Goal: Find specific page/section: Find specific page/section

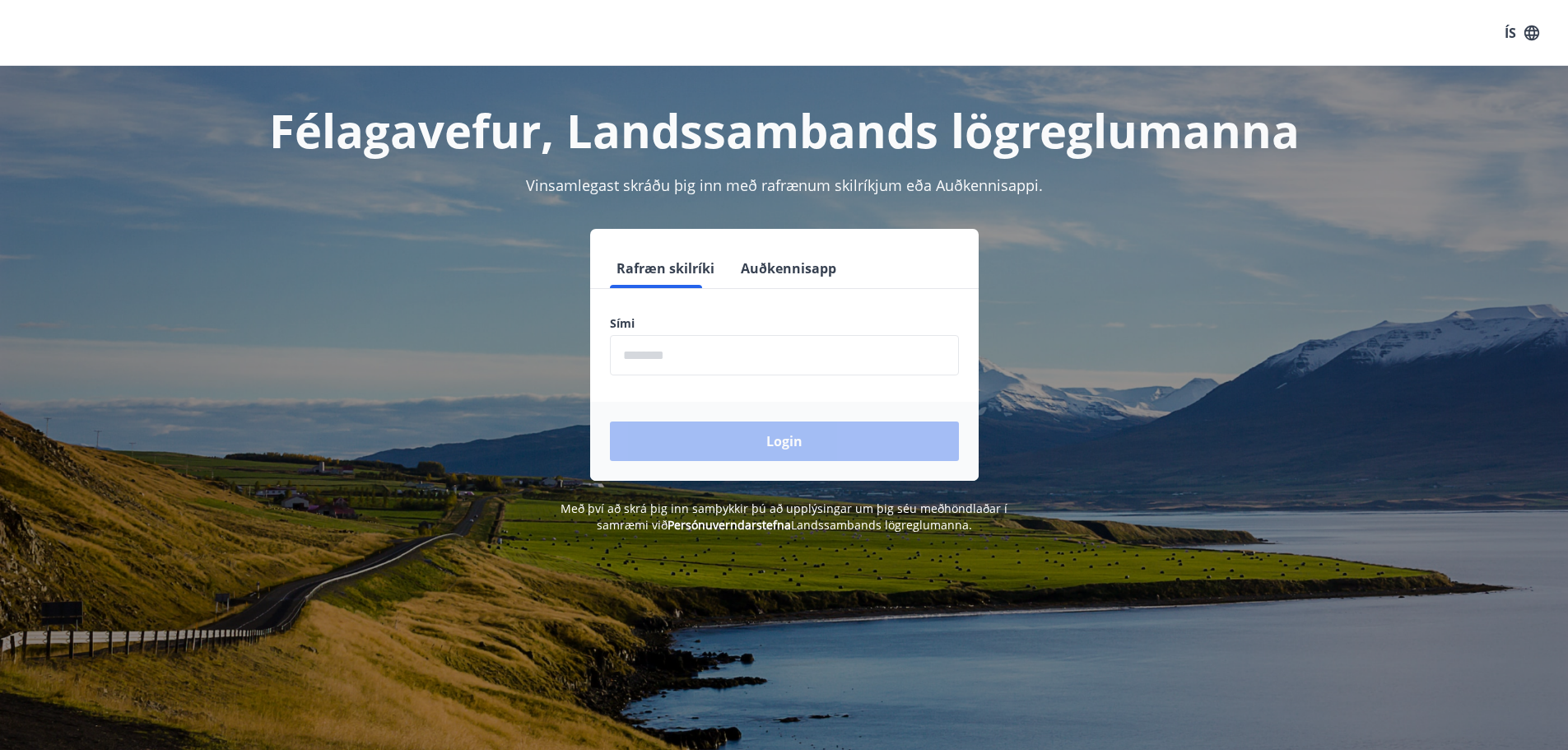
click at [748, 359] on input "phone" at bounding box center [784, 355] width 349 height 41
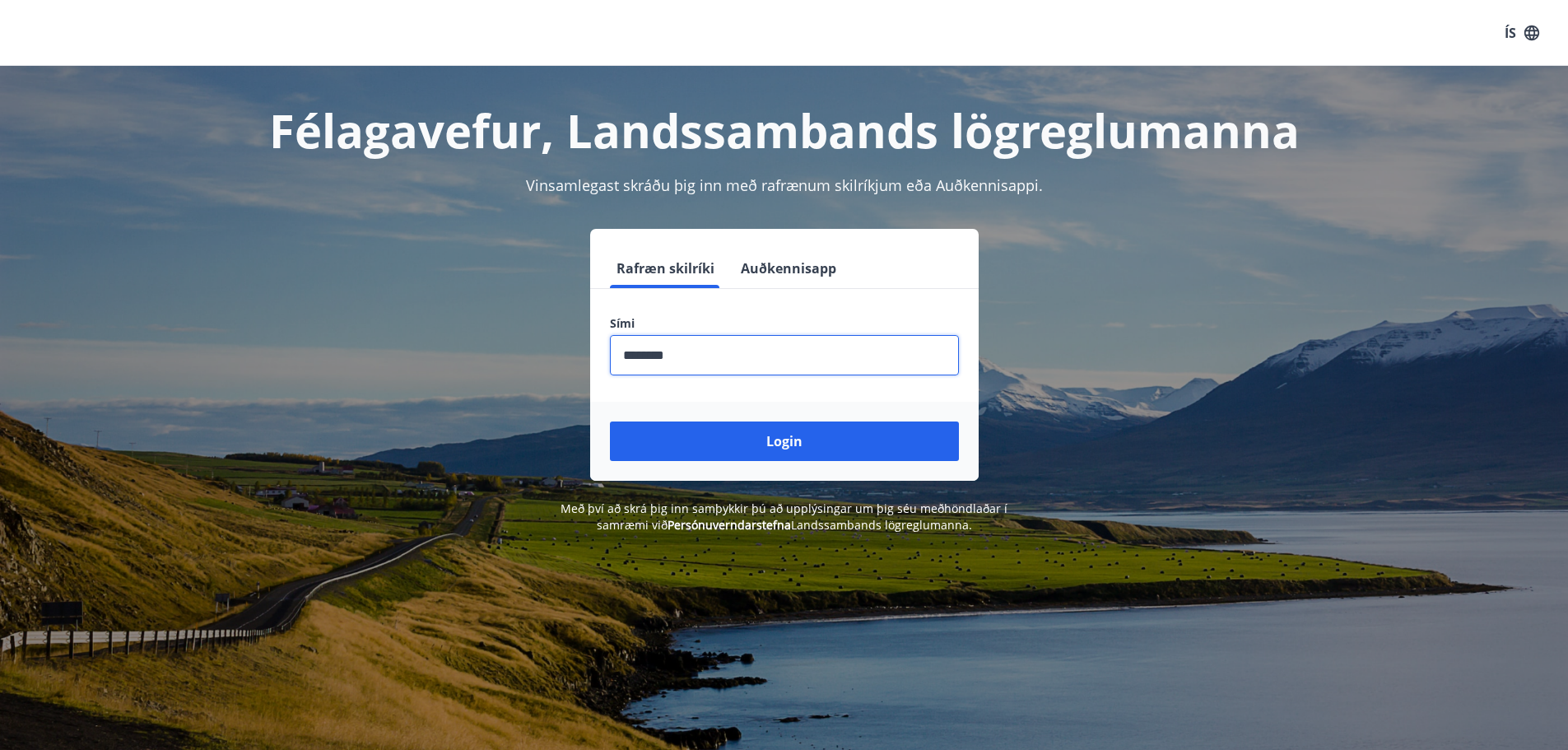
type input "********"
click at [610, 421] on button "Login" at bounding box center [784, 441] width 349 height 40
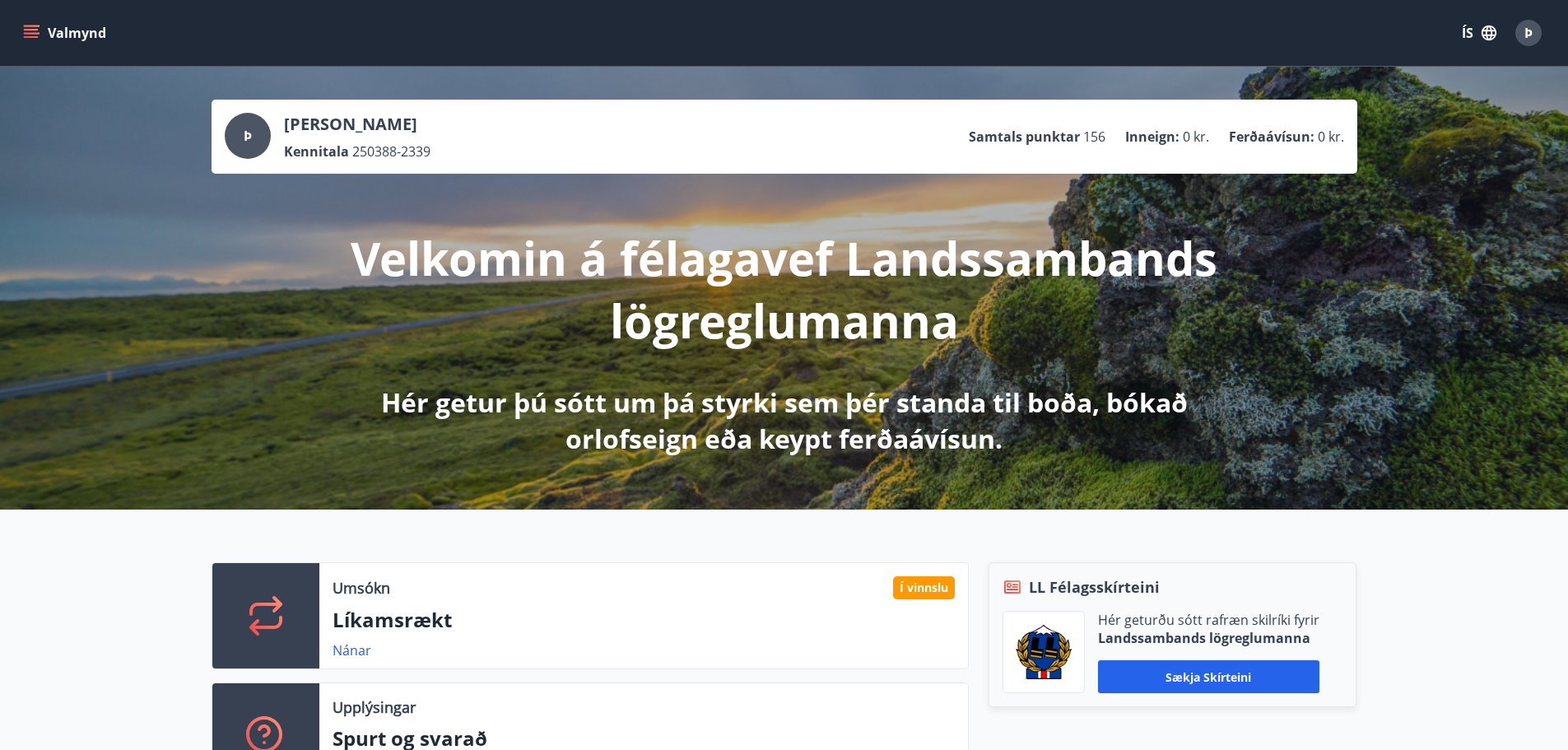
click at [29, 30] on icon "menu" at bounding box center [31, 30] width 14 height 2
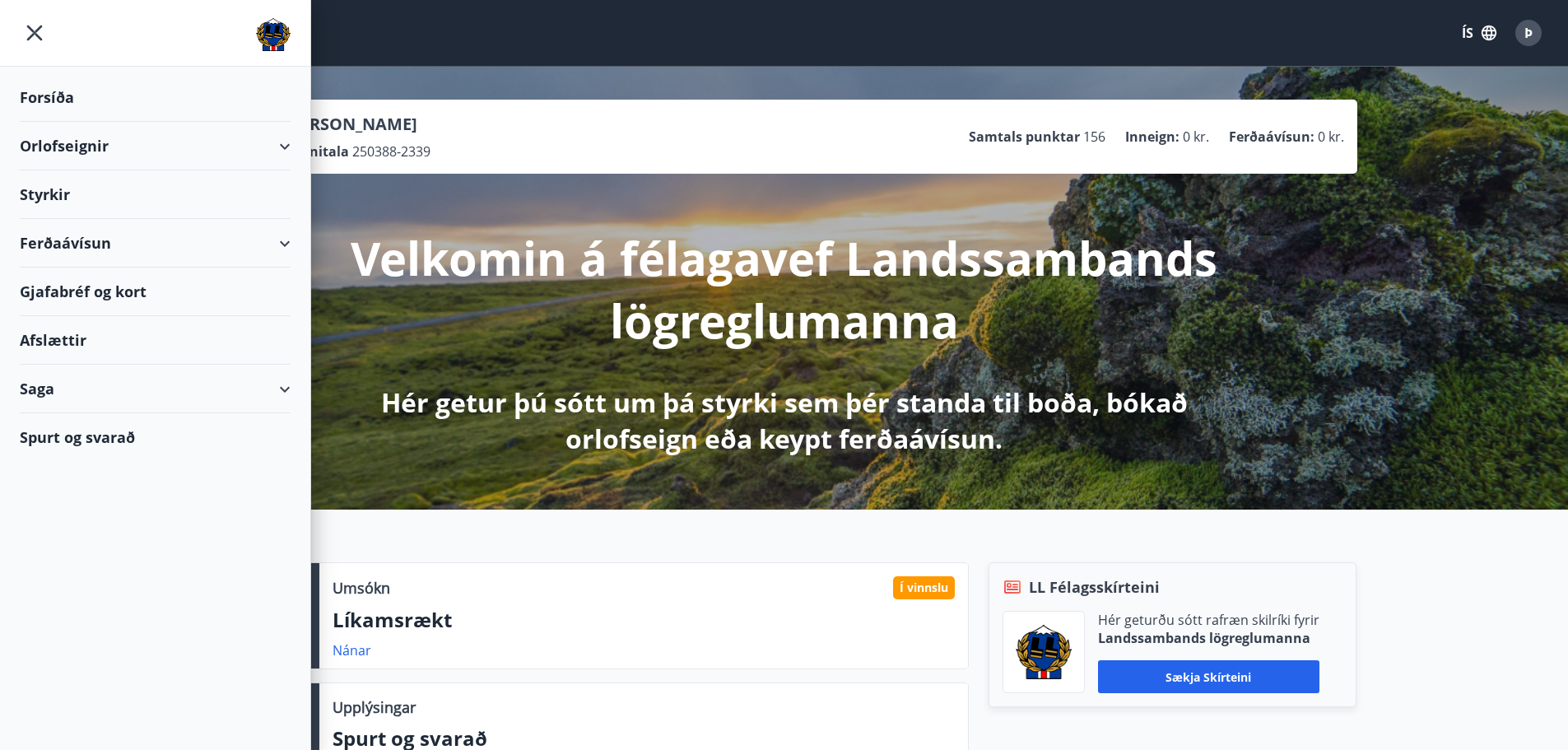
click at [86, 340] on div "Afslættir" at bounding box center [155, 340] width 271 height 49
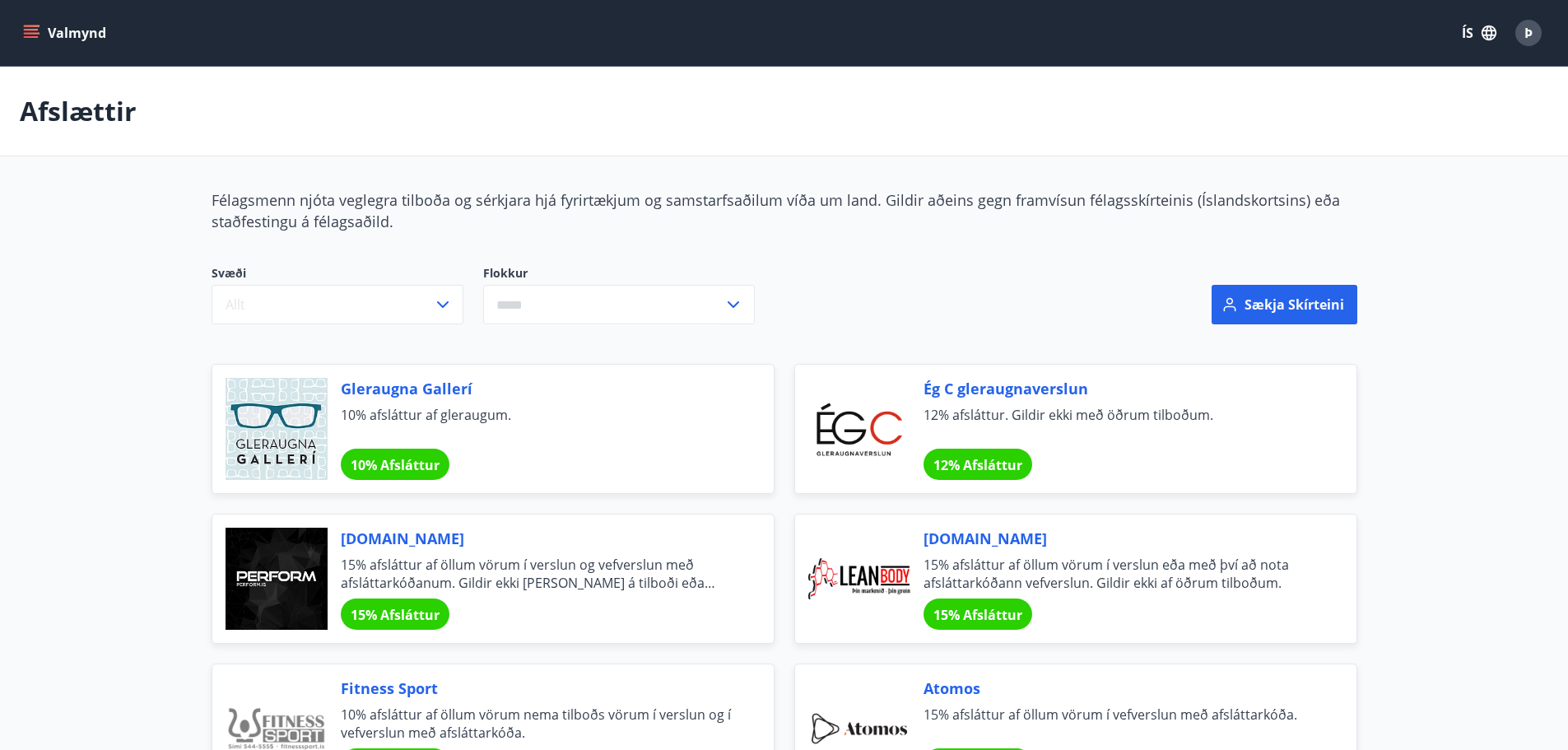
click at [37, 32] on icon "menu" at bounding box center [32, 32] width 16 height 16
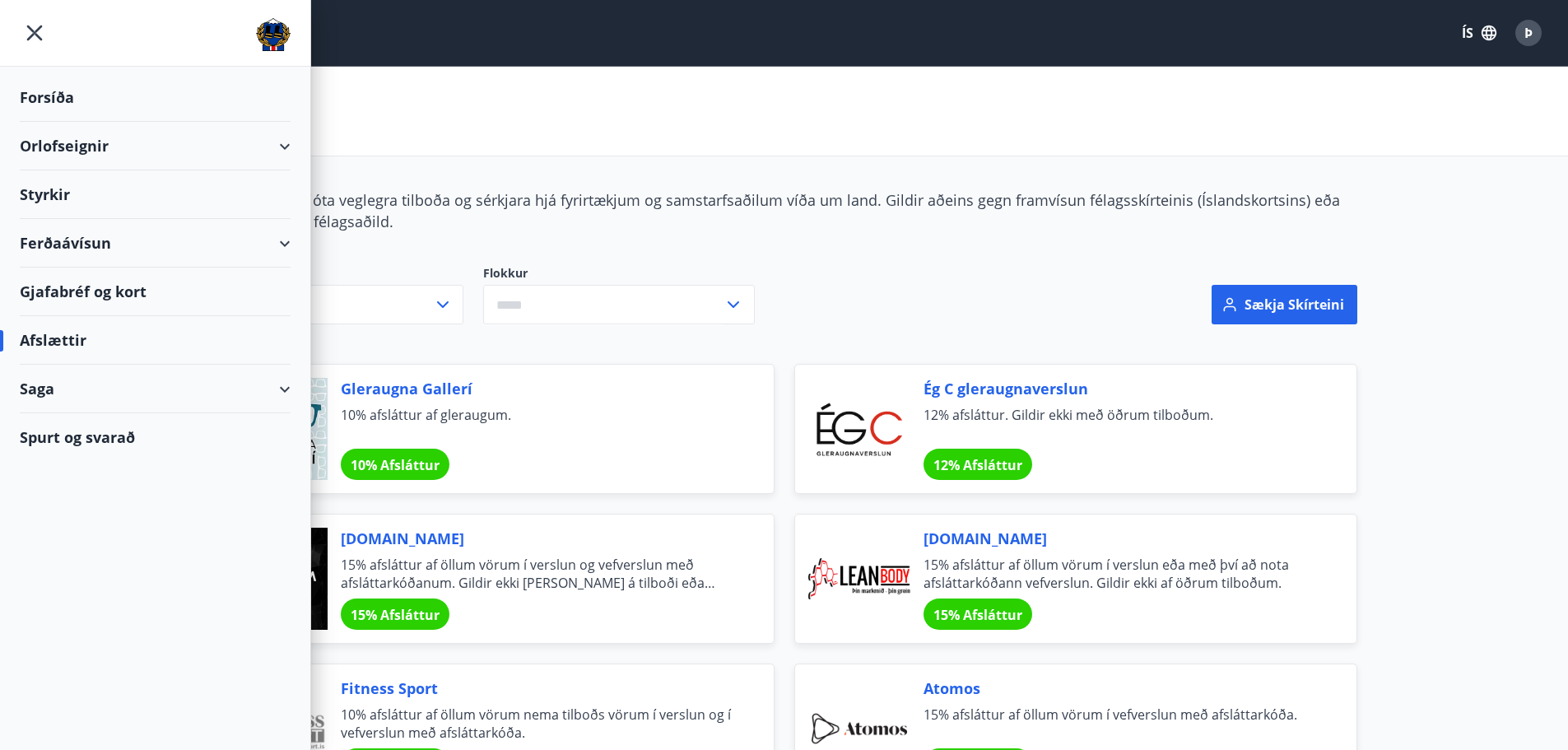
click at [202, 242] on div "Ferðaávísun" at bounding box center [155, 244] width 271 height 49
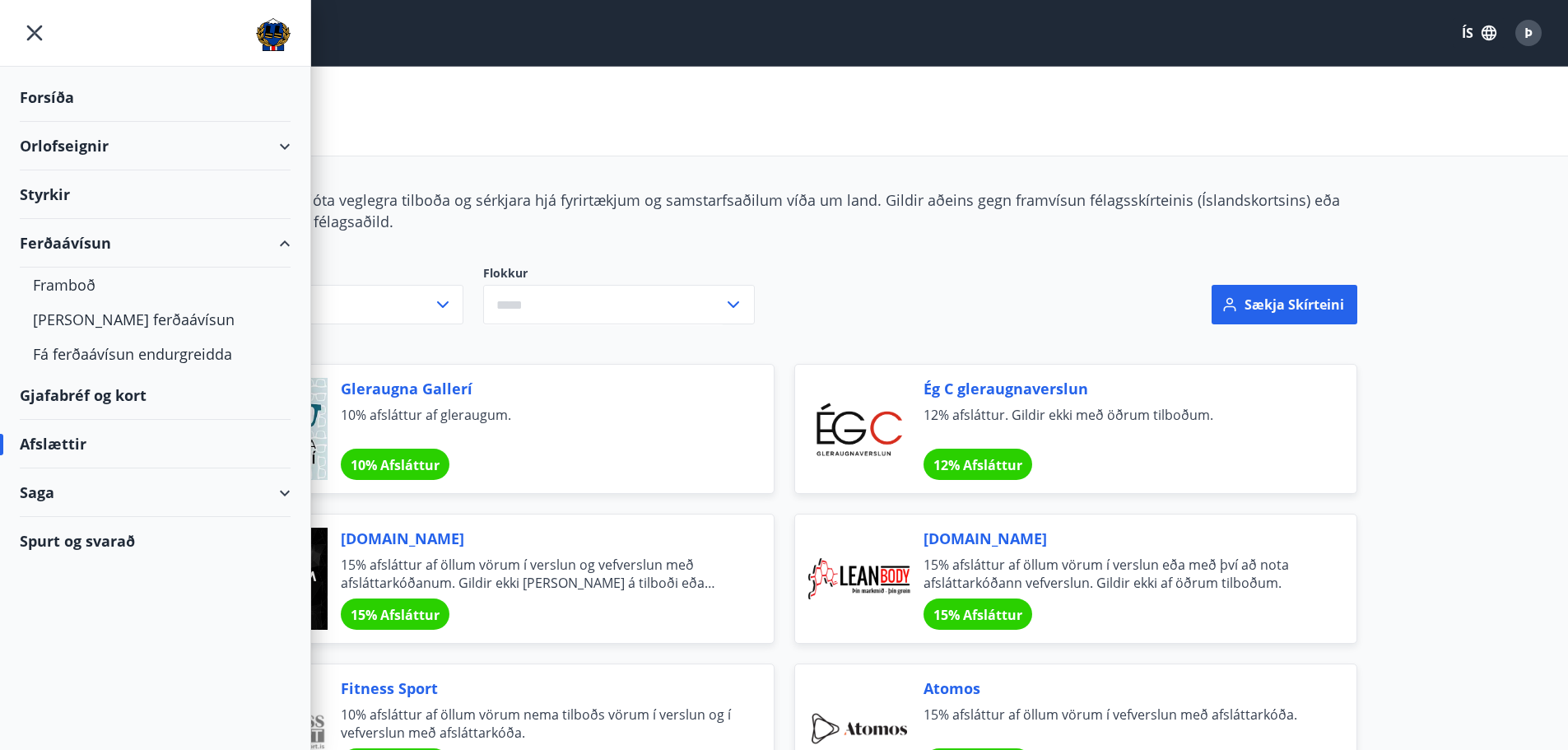
click at [135, 396] on div "Gjafabréf og kort" at bounding box center [155, 396] width 271 height 49
click at [35, 37] on icon "menu" at bounding box center [34, 32] width 30 height 30
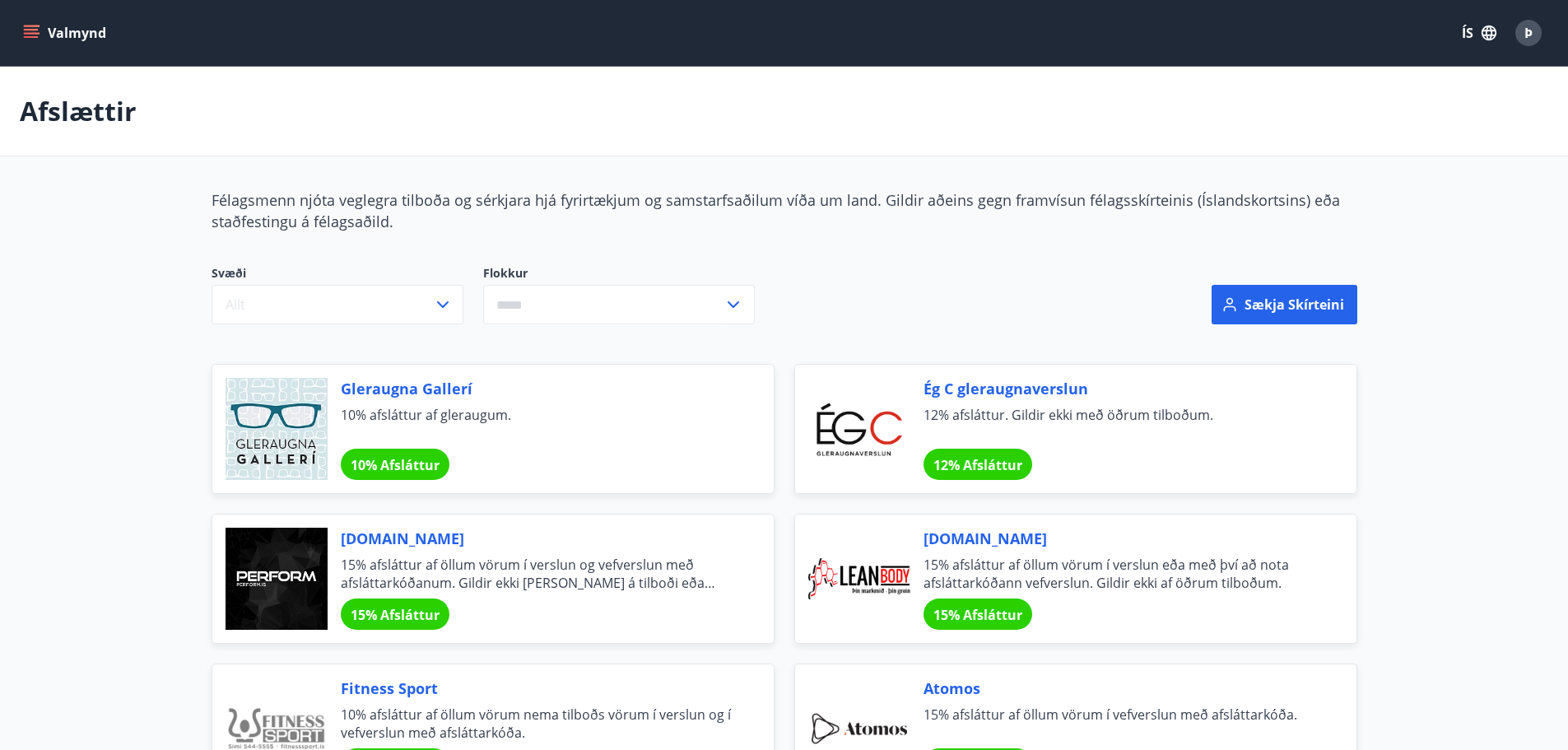
click at [33, 18] on button "Valmynd" at bounding box center [66, 32] width 93 height 30
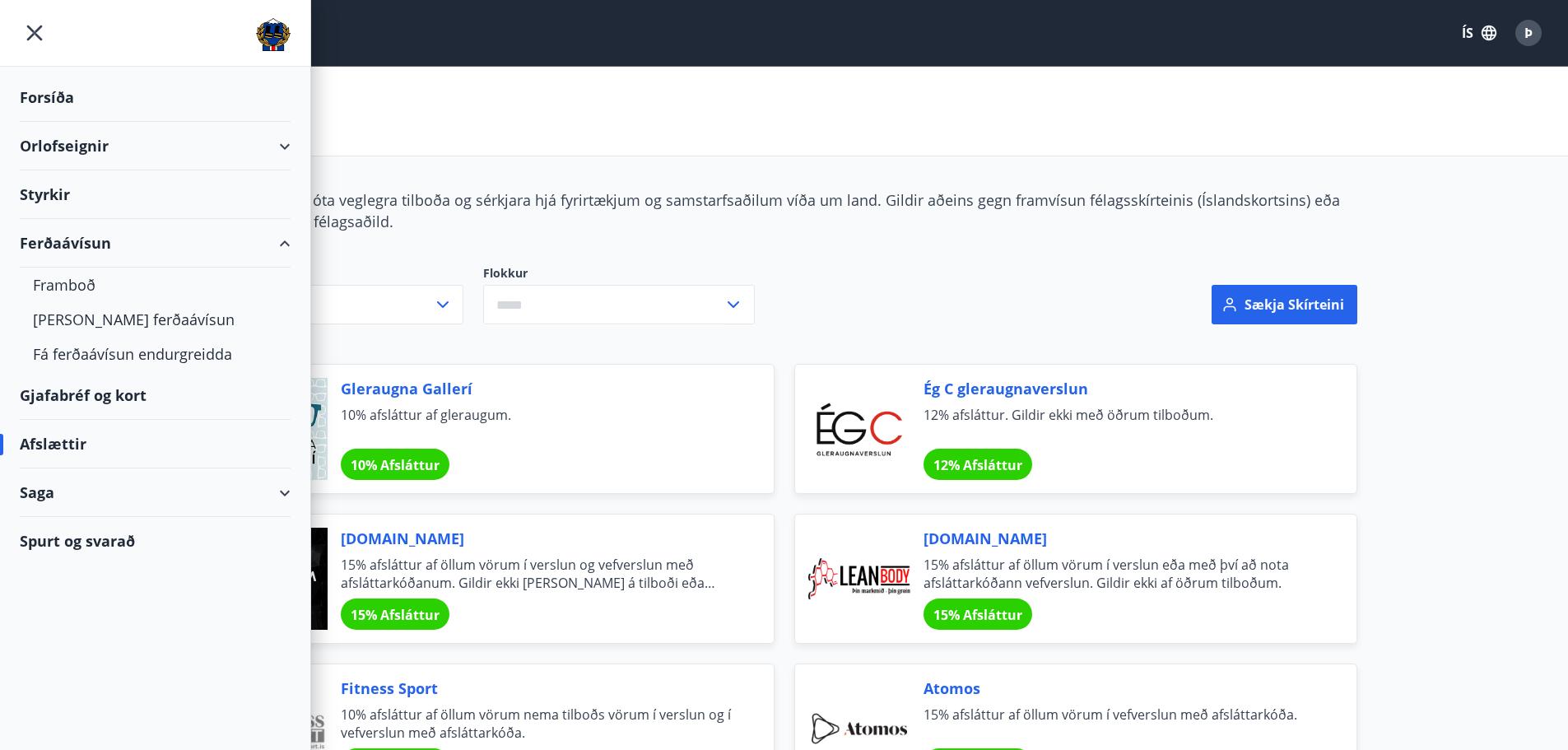
click at [134, 385] on div "Gjafabréf og kort" at bounding box center [155, 396] width 271 height 49
